Goal: Task Accomplishment & Management: Use online tool/utility

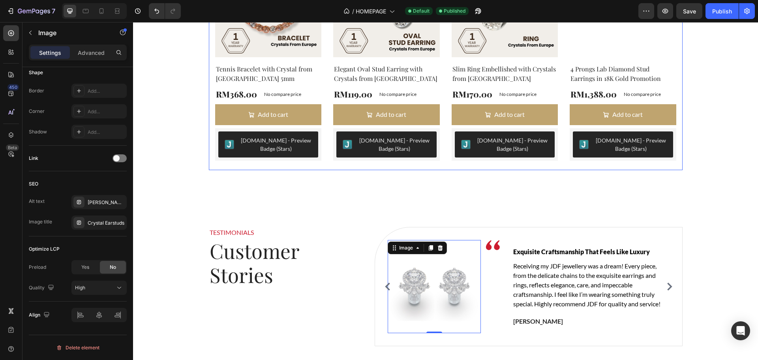
scroll to position [1381, 0]
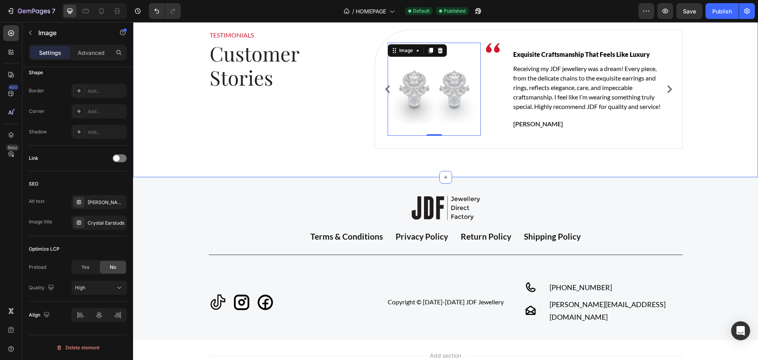
click at [348, 163] on div "TESTIMONIALS Text block Customer Stories Heading Image Image Row Stunning Spark…" at bounding box center [445, 89] width 625 height 176
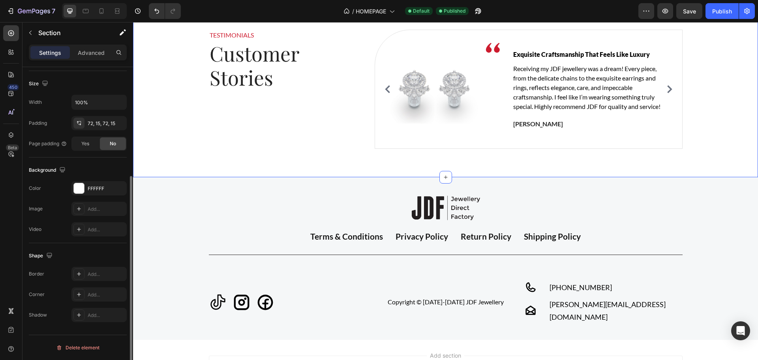
scroll to position [0, 0]
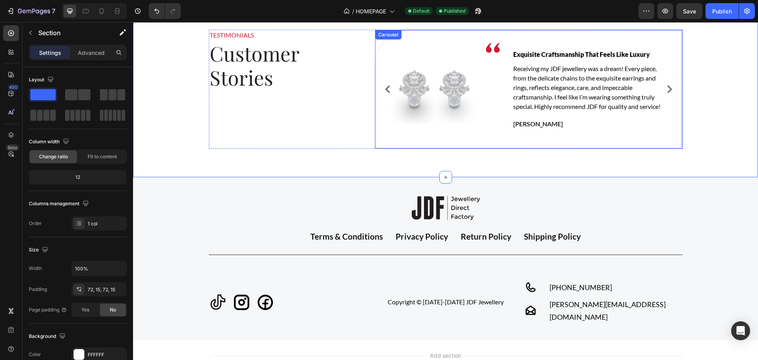
click at [667, 85] on icon "Carousel Next Arrow" at bounding box center [669, 89] width 8 height 8
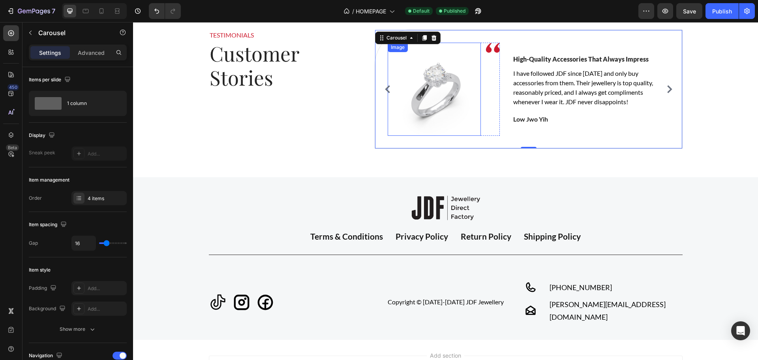
click at [438, 86] on img at bounding box center [434, 89] width 93 height 93
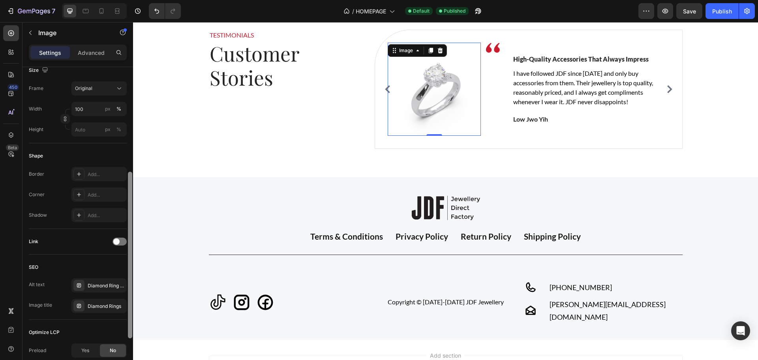
scroll to position [281, 0]
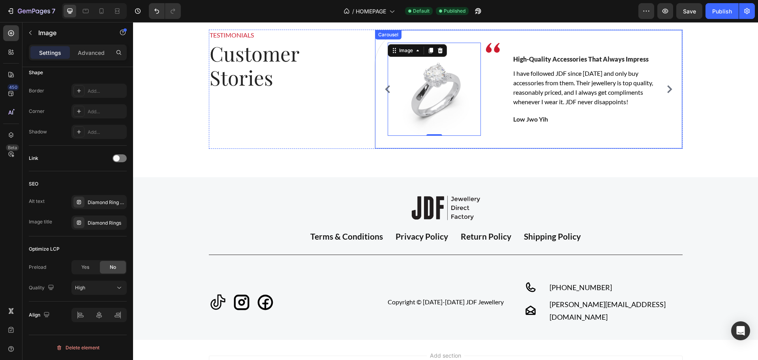
click at [667, 88] on icon "Carousel Next Arrow" at bounding box center [669, 89] width 5 height 8
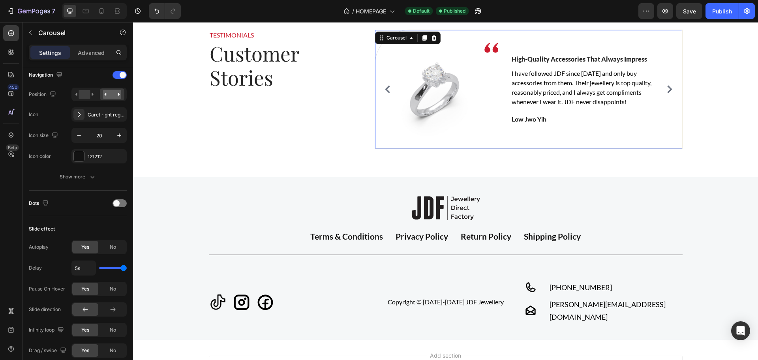
scroll to position [0, 0]
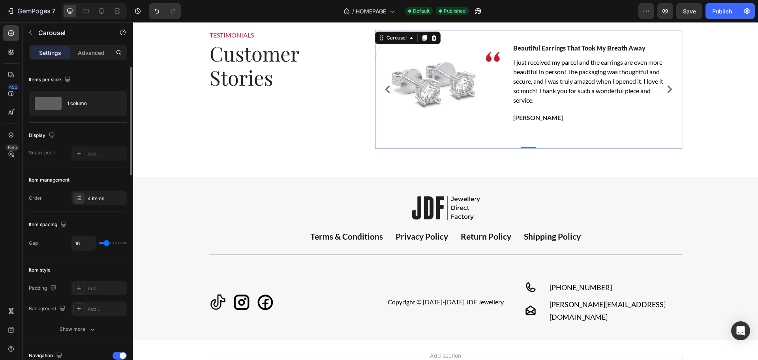
click at [667, 88] on icon "Carousel Next Arrow" at bounding box center [669, 89] width 5 height 8
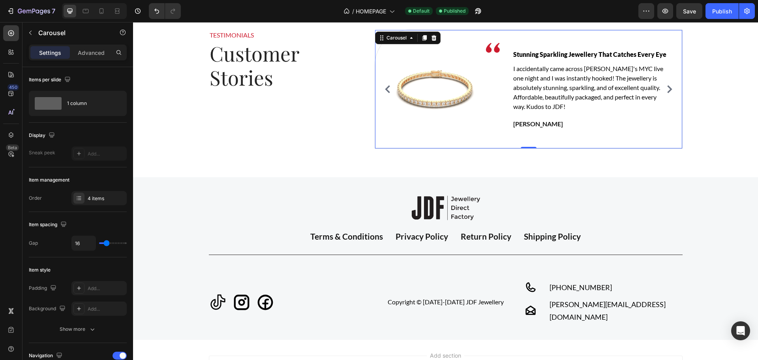
click at [667, 88] on icon "Carousel Next Arrow" at bounding box center [669, 89] width 5 height 8
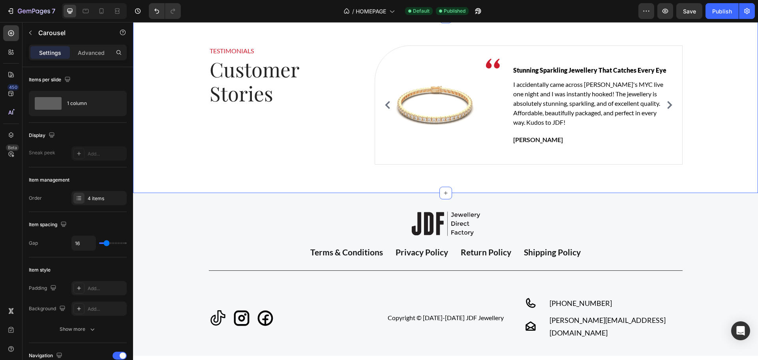
scroll to position [1042, 0]
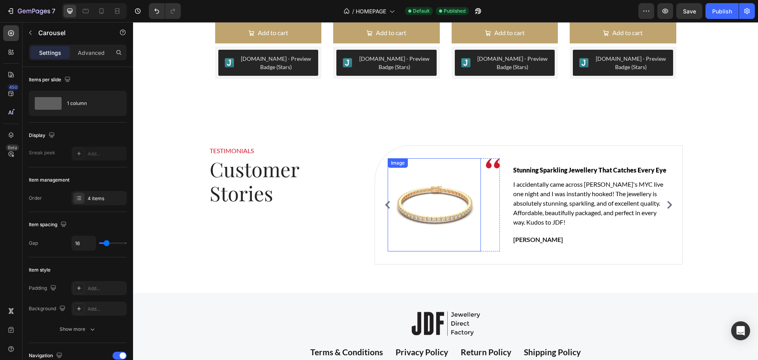
click at [445, 207] on img at bounding box center [434, 204] width 93 height 93
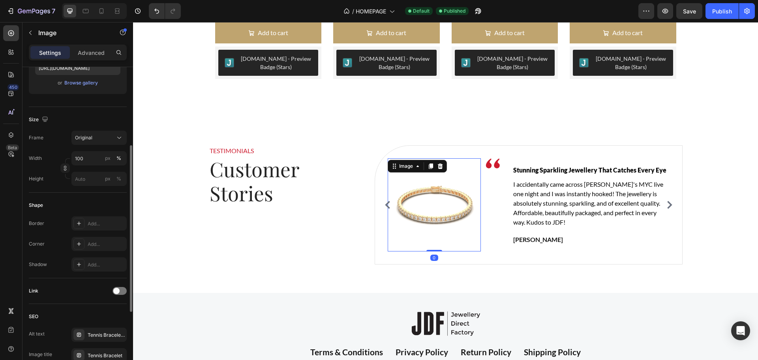
scroll to position [281, 0]
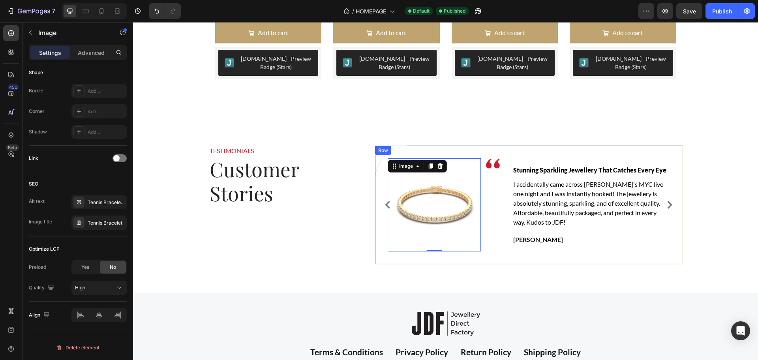
click at [666, 207] on icon "Carousel Next Arrow" at bounding box center [669, 205] width 8 height 8
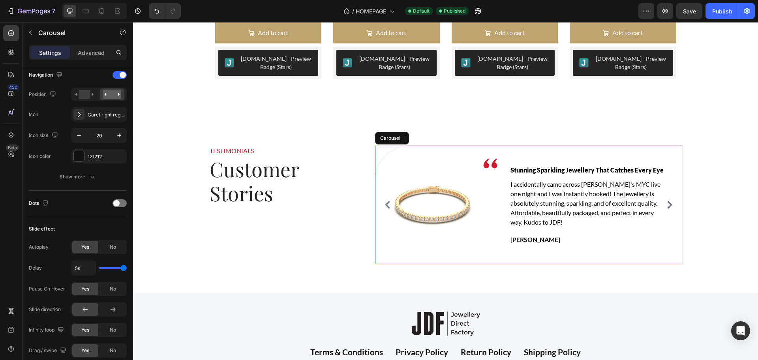
scroll to position [0, 0]
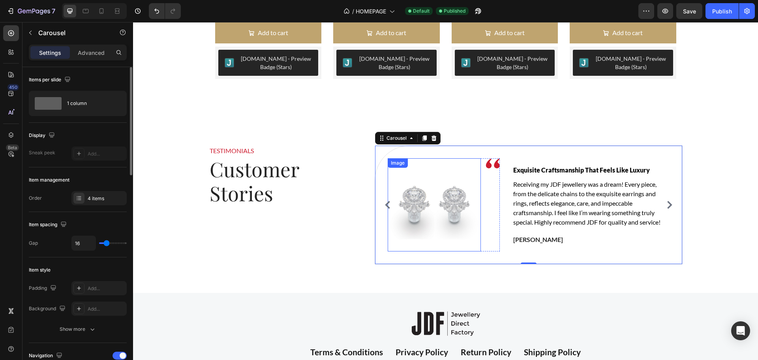
click at [439, 202] on img at bounding box center [434, 204] width 93 height 93
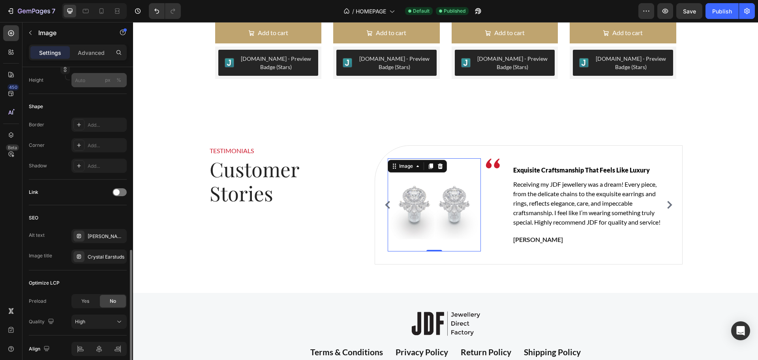
scroll to position [281, 0]
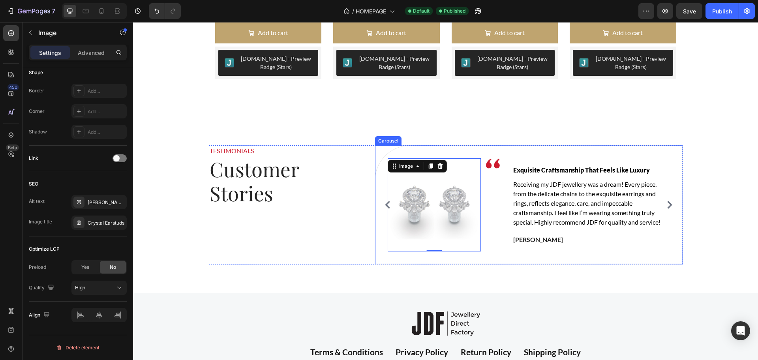
click at [665, 205] on icon "Carousel Next Arrow" at bounding box center [669, 205] width 8 height 8
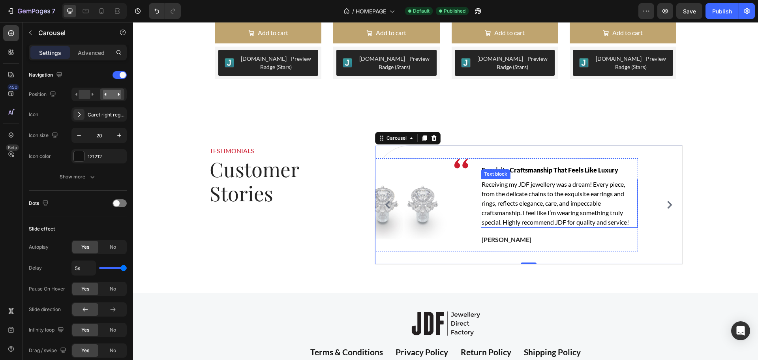
scroll to position [0, 0]
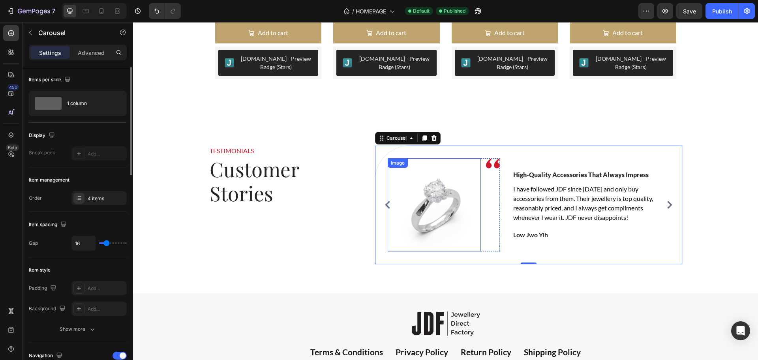
click at [442, 205] on img at bounding box center [434, 204] width 93 height 93
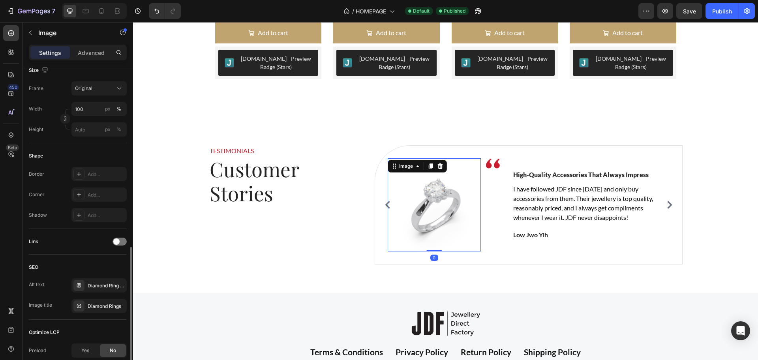
scroll to position [281, 0]
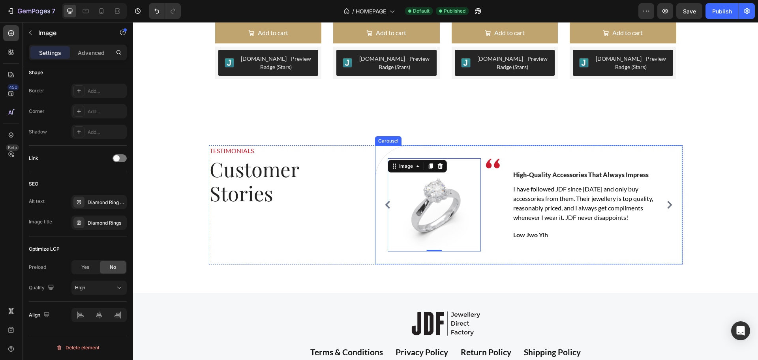
click at [669, 204] on icon "Carousel Next Arrow" at bounding box center [669, 205] width 8 height 8
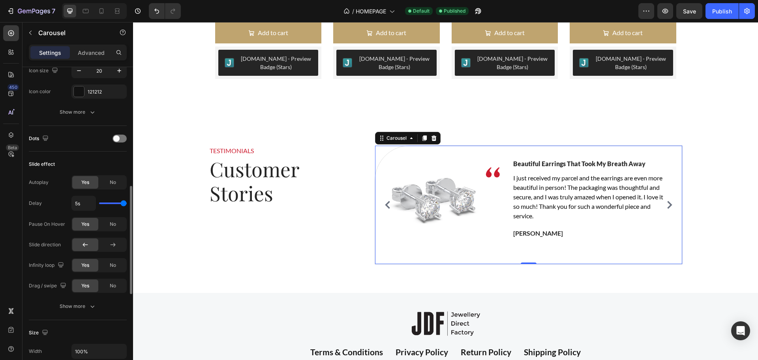
scroll to position [444, 0]
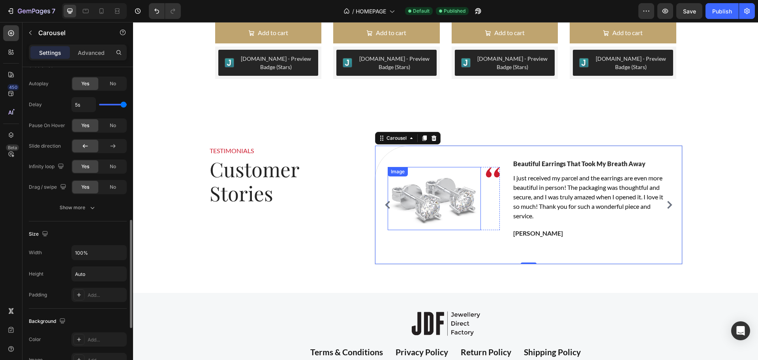
click at [450, 216] on img at bounding box center [434, 198] width 93 height 63
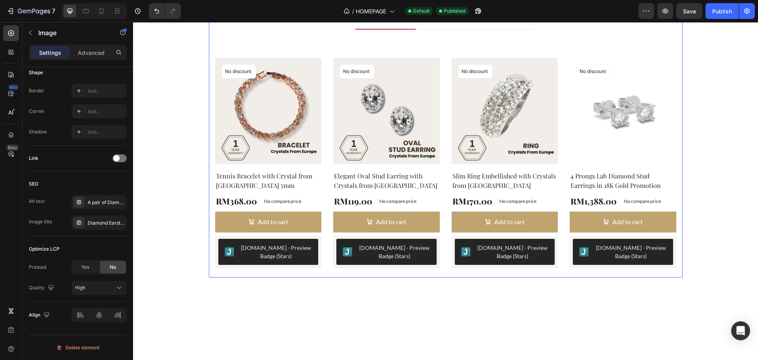
scroll to position [697, 0]
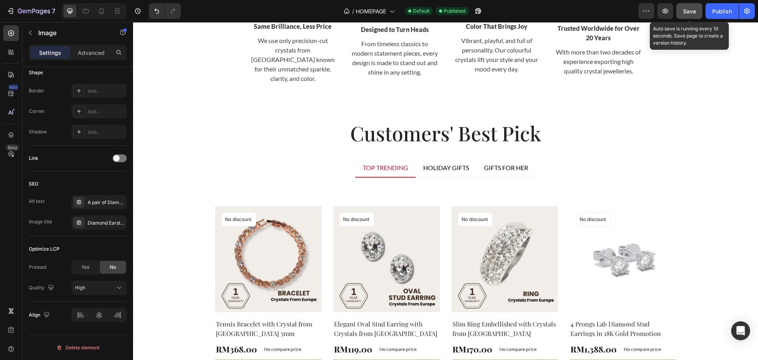
click at [689, 11] on span "Save" at bounding box center [689, 11] width 13 height 7
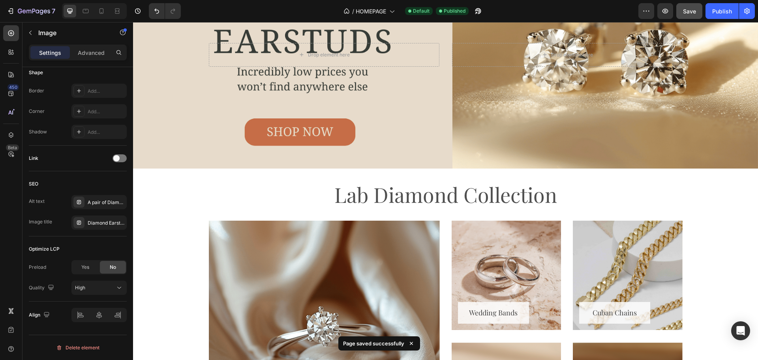
scroll to position [0, 0]
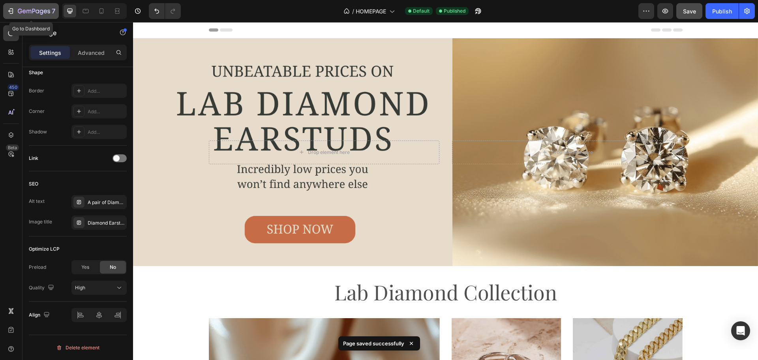
click at [13, 9] on icon "button" at bounding box center [11, 11] width 8 height 8
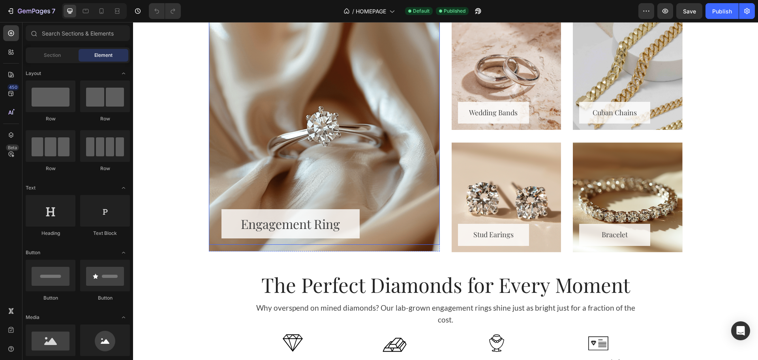
scroll to position [296, 0]
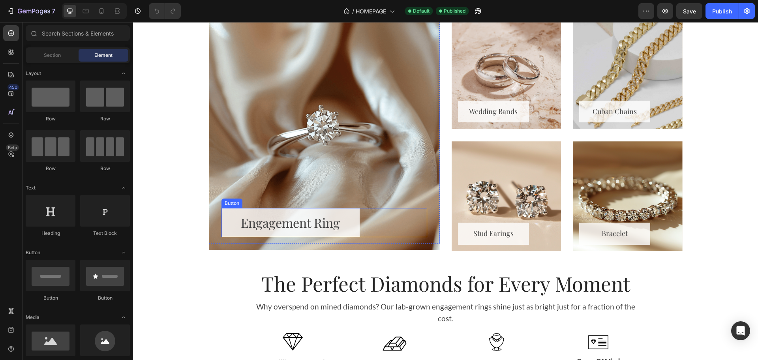
drag, startPoint x: 231, startPoint y: 212, endPoint x: 210, endPoint y: 189, distance: 31.9
click at [231, 212] on link "Engagement Ring" at bounding box center [290, 222] width 138 height 29
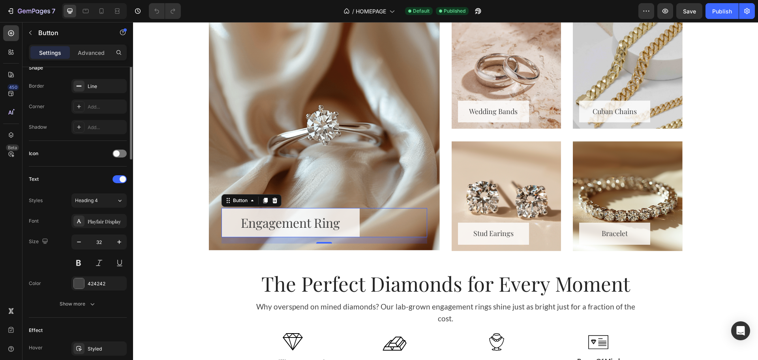
scroll to position [16, 0]
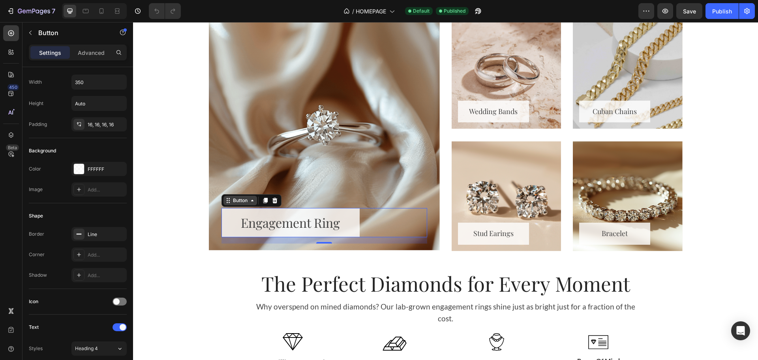
click at [249, 202] on icon at bounding box center [252, 200] width 6 height 6
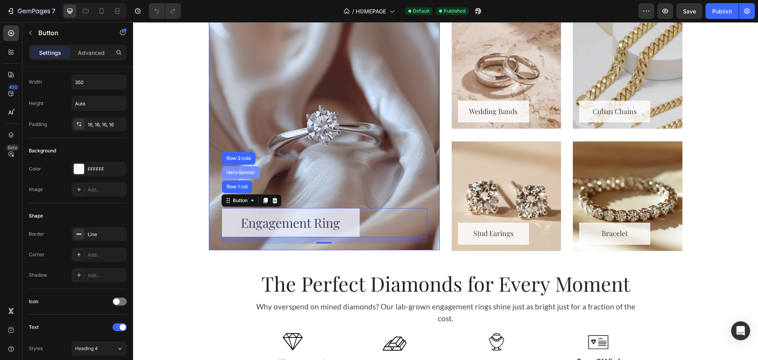
click at [245, 177] on div "Hero Banner" at bounding box center [241, 172] width 38 height 13
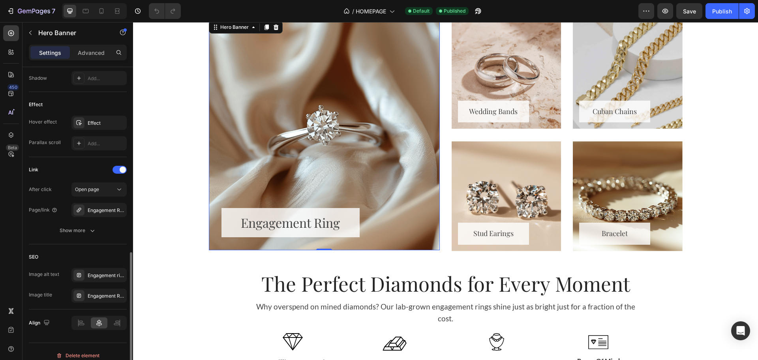
scroll to position [403, 0]
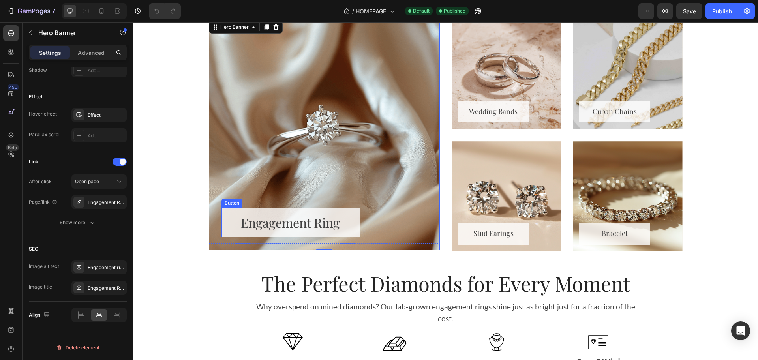
drag, startPoint x: 221, startPoint y: 218, endPoint x: 192, endPoint y: 215, distance: 28.9
click at [221, 218] on link "Engagement Ring" at bounding box center [290, 222] width 138 height 29
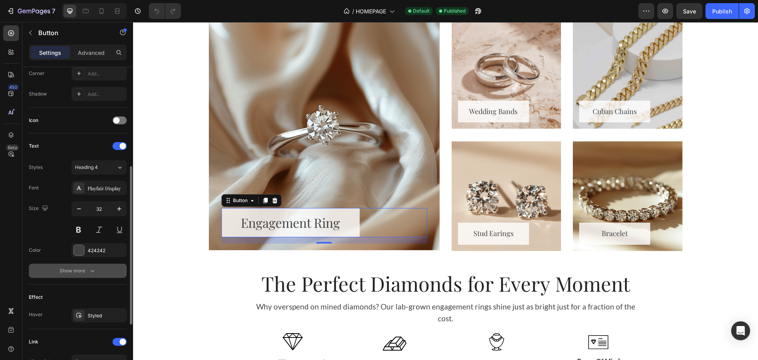
scroll to position [247, 0]
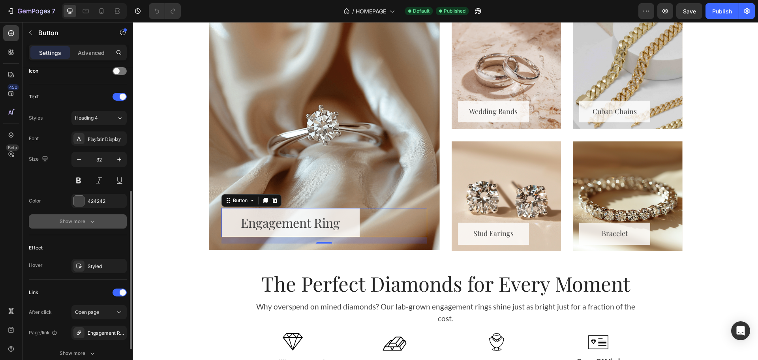
click at [96, 221] on icon "button" at bounding box center [92, 221] width 8 height 8
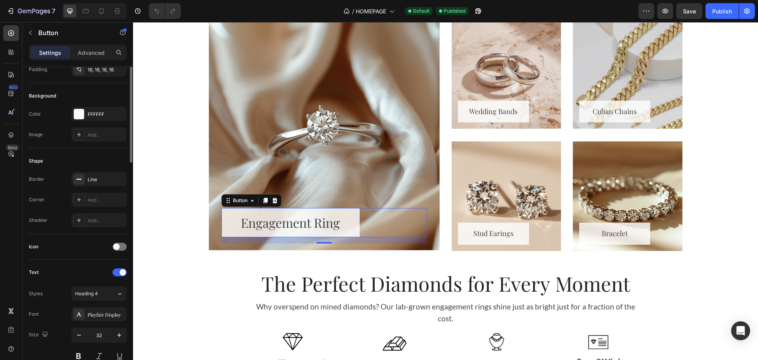
scroll to position [22, 0]
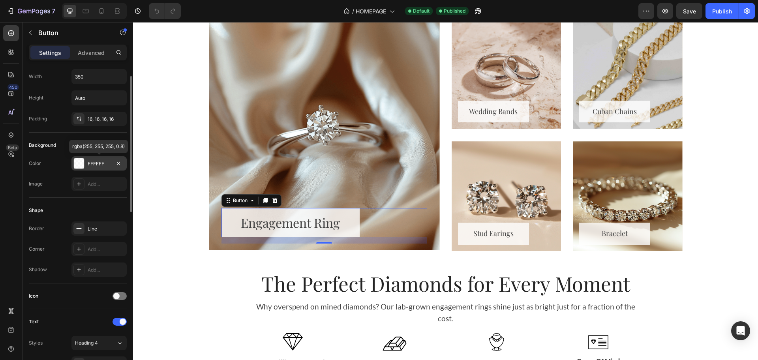
click at [90, 163] on div "FFFFFF" at bounding box center [99, 163] width 23 height 7
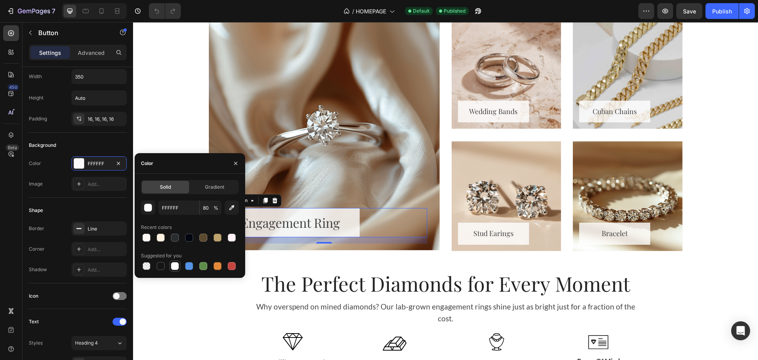
click at [172, 269] on div at bounding box center [175, 266] width 8 height 8
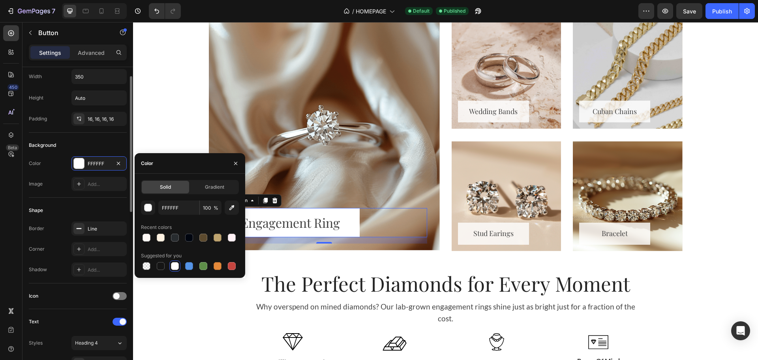
click at [114, 205] on div "Shape" at bounding box center [78, 210] width 98 height 13
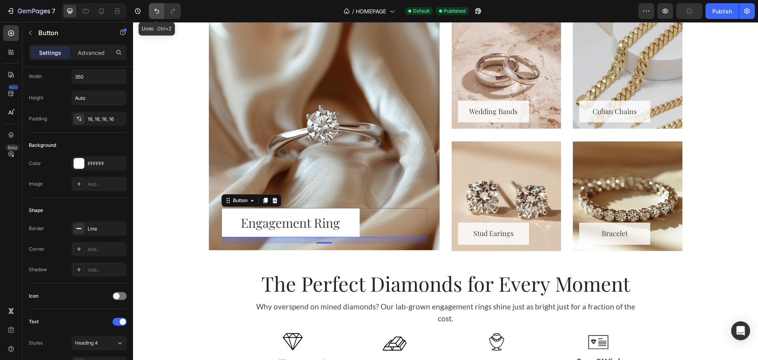
click at [157, 13] on icon "Undo/Redo" at bounding box center [156, 11] width 5 height 5
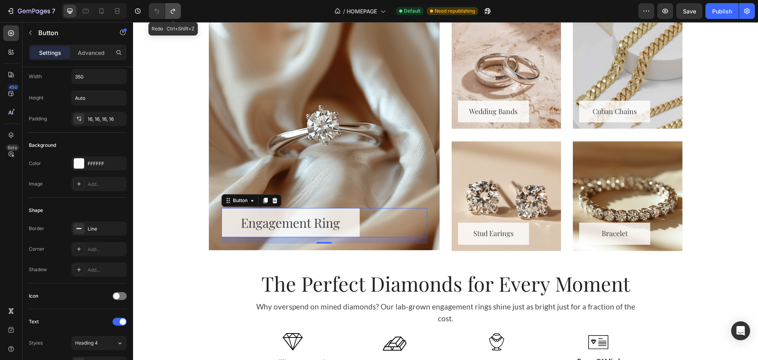
click at [170, 10] on icon "Undo/Redo" at bounding box center [173, 11] width 8 height 8
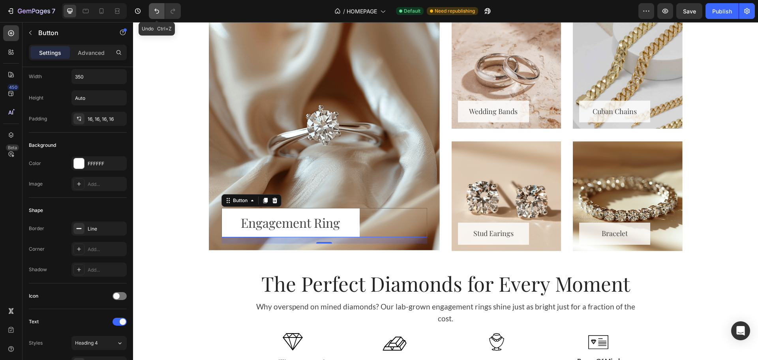
click at [158, 10] on icon "Undo/Redo" at bounding box center [156, 11] width 5 height 5
type input "80"
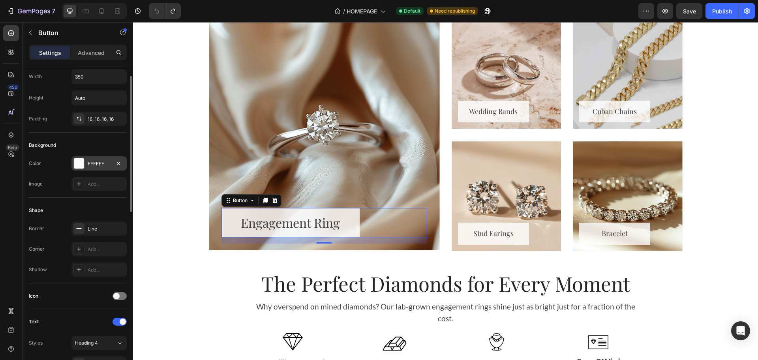
click at [92, 165] on div "FFFFFF" at bounding box center [99, 163] width 23 height 7
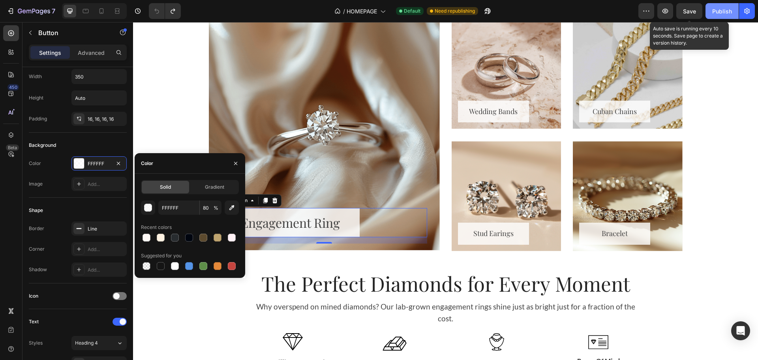
drag, startPoint x: 688, startPoint y: 11, endPoint x: 710, endPoint y: 12, distance: 22.1
click at [689, 10] on span "Save" at bounding box center [689, 11] width 13 height 7
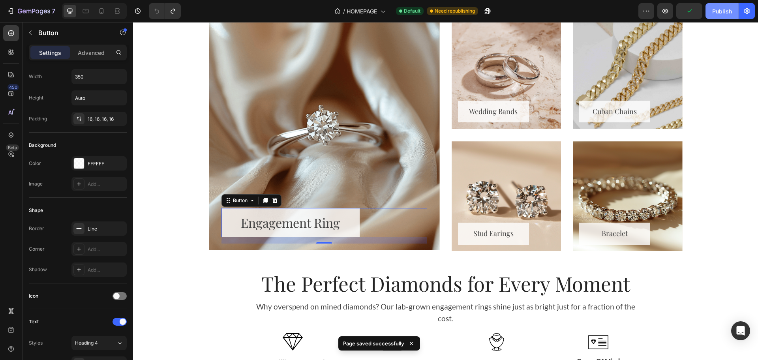
click at [716, 11] on div "Publish" at bounding box center [722, 11] width 20 height 8
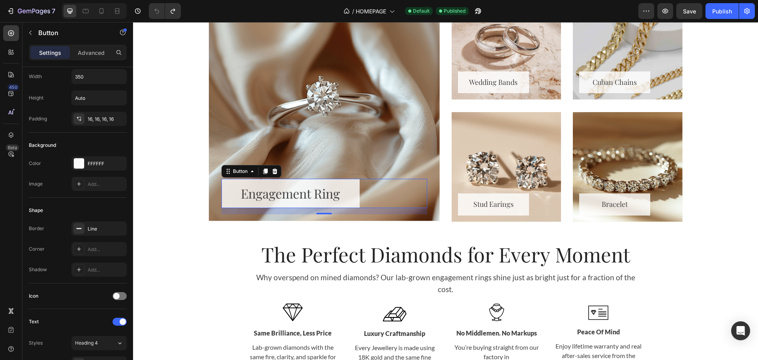
scroll to position [99, 0]
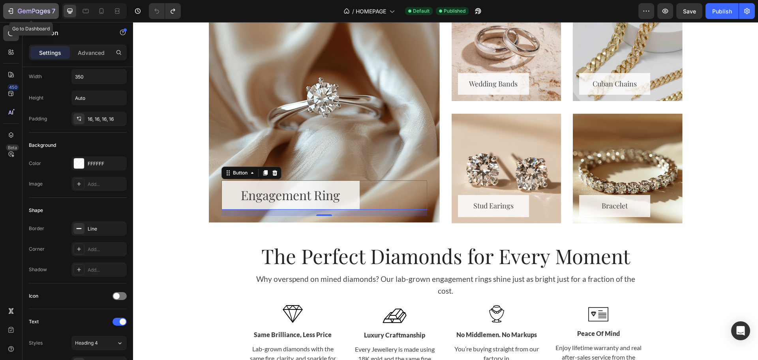
click at [32, 6] on div "7" at bounding box center [36, 10] width 37 height 9
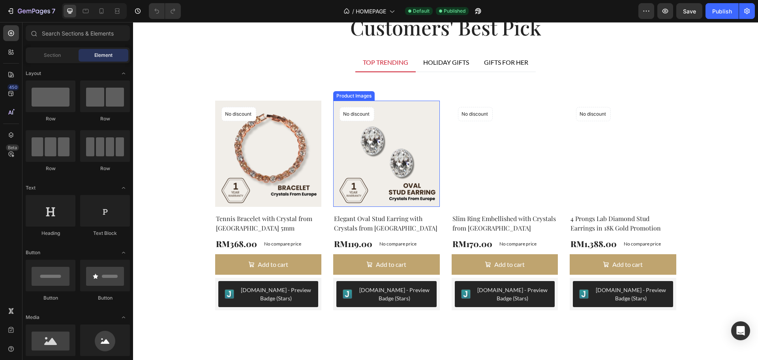
scroll to position [1243, 0]
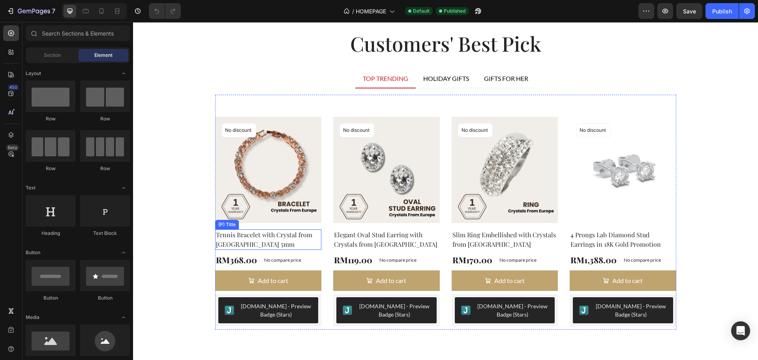
click at [268, 234] on h2 "Tennis Bracelet with Crystal from [GEOGRAPHIC_DATA] 5mm" at bounding box center [268, 239] width 107 height 21
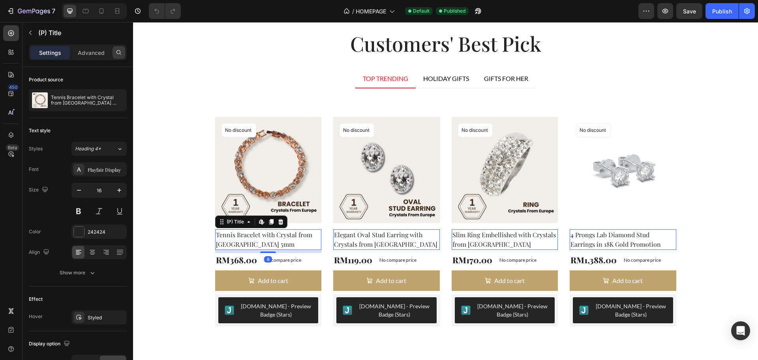
click at [117, 53] on icon at bounding box center [118, 52] width 5 height 5
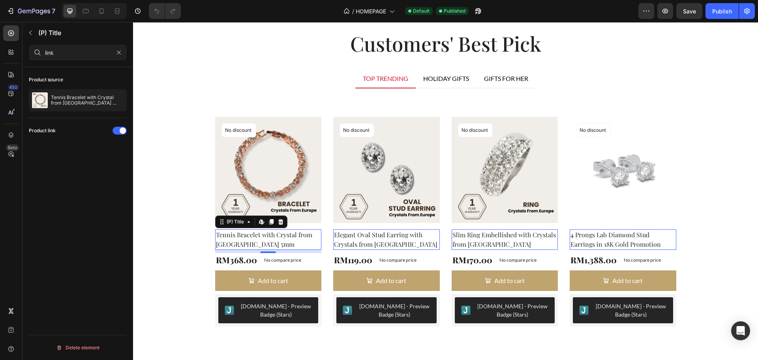
type input "link"
click at [77, 133] on div "Product link" at bounding box center [78, 130] width 98 height 13
click at [359, 244] on h2 "Elegant Oval Stud Earring with Crystals from [GEOGRAPHIC_DATA]" at bounding box center [386, 239] width 107 height 21
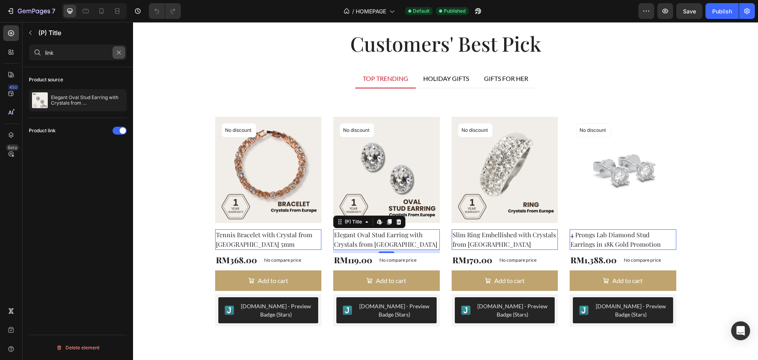
click at [116, 55] on button "button" at bounding box center [118, 52] width 13 height 13
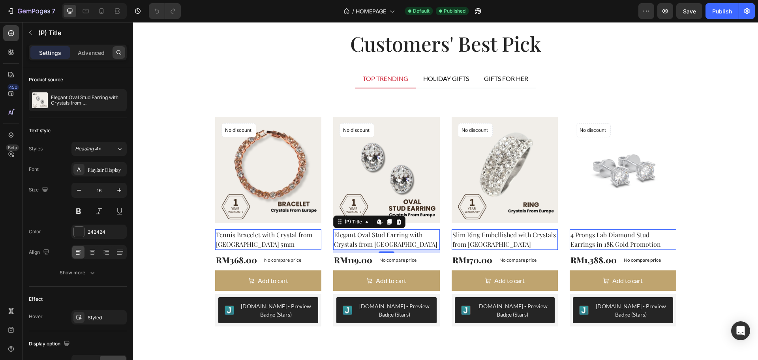
click at [117, 56] on div at bounding box center [118, 52] width 13 height 13
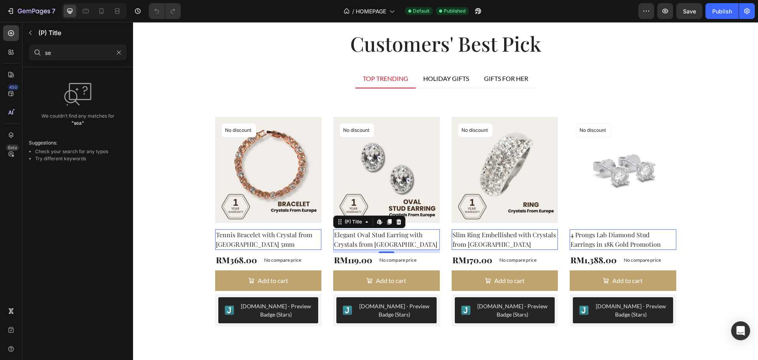
type input "s"
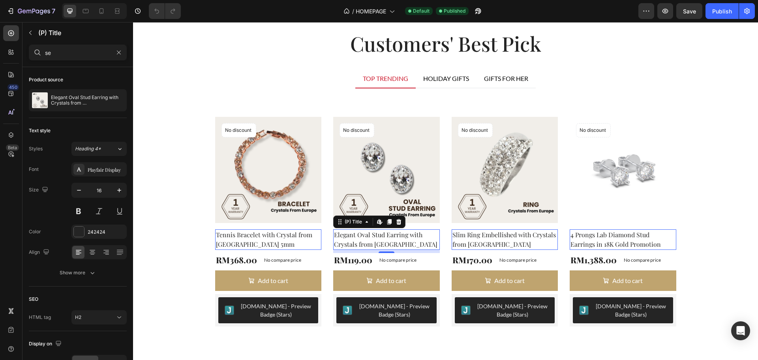
type input "s"
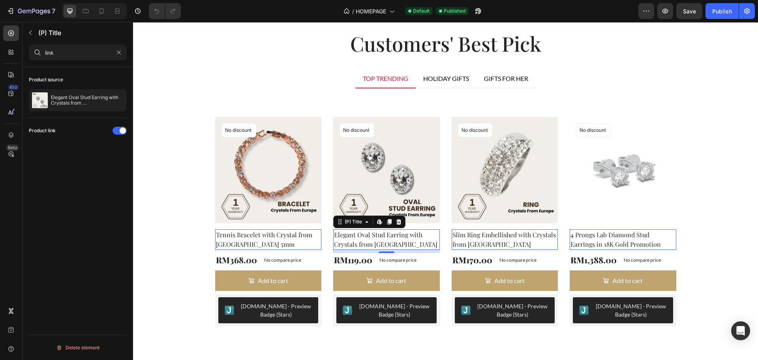
type input "link"
drag, startPoint x: 26, startPoint y: 127, endPoint x: 66, endPoint y: 132, distance: 39.5
click at [66, 132] on div "Product source Elegant Oval Stud Earring with Crystals from Europe Product link…" at bounding box center [77, 224] width 111 height 315
copy div "Product link"
